Goal: Task Accomplishment & Management: Manage account settings

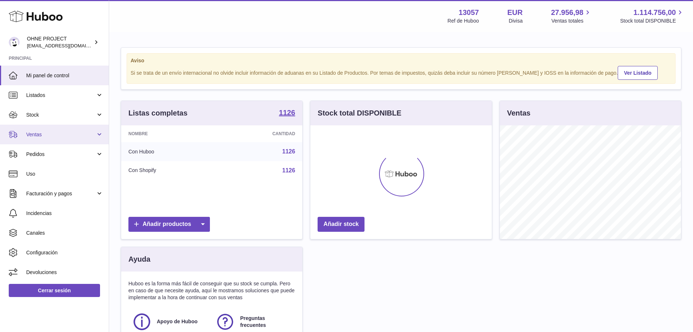
scroll to position [114, 182]
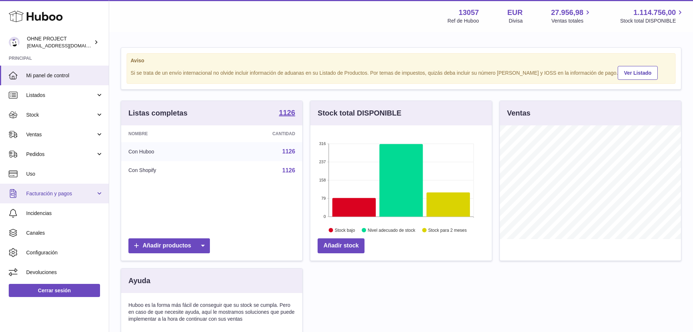
click at [48, 195] on span "Facturación y pagos" at bounding box center [61, 193] width 70 height 7
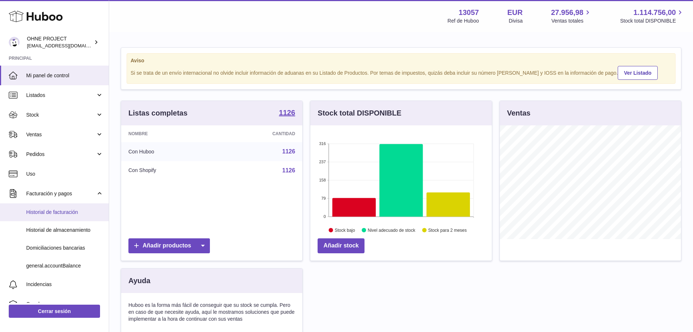
click at [42, 206] on link "Historial de facturación" at bounding box center [54, 212] width 109 height 18
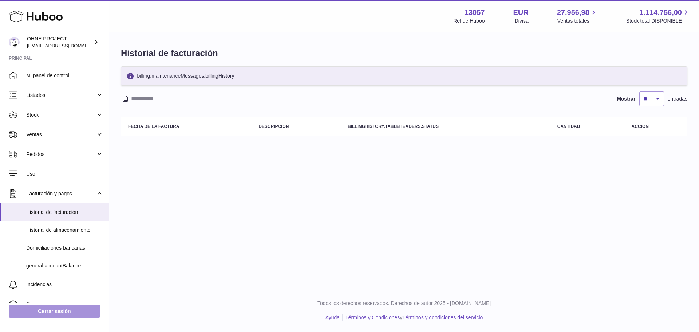
click at [76, 309] on link "Cerrar sesión" at bounding box center [54, 310] width 91 height 13
